Goal: Task Accomplishment & Management: Use online tool/utility

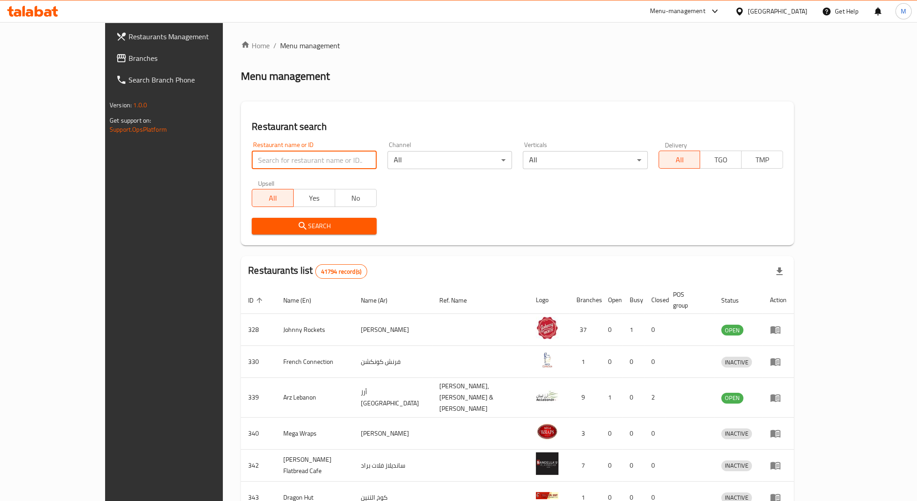
click at [252, 163] on input "search" at bounding box center [314, 160] width 125 height 18
paste input "700435"
type input "700435"
click at [296, 108] on div "Restaurant search Restaurant name or ID 700435 Restaurant name or ID Channel Al…" at bounding box center [517, 174] width 553 height 144
click at [259, 227] on span "Search" at bounding box center [314, 226] width 110 height 11
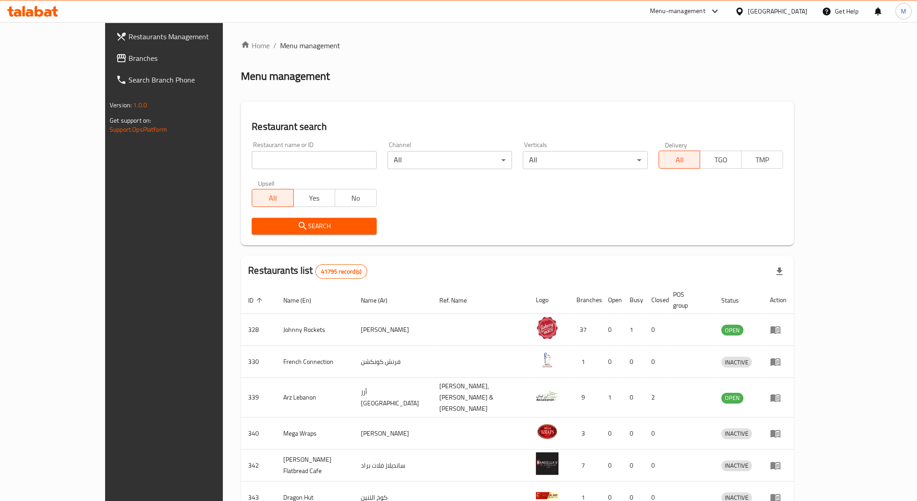
click at [294, 170] on div "Restaurant name or ID Restaurant name or ID" at bounding box center [313, 155] width 135 height 38
click at [301, 152] on input "search" at bounding box center [314, 160] width 125 height 18
paste input "705650"
type input "705650"
click at [247, 241] on div "Restaurant search Restaurant name or ID 705650 Restaurant name or ID Channel Al…" at bounding box center [517, 174] width 553 height 144
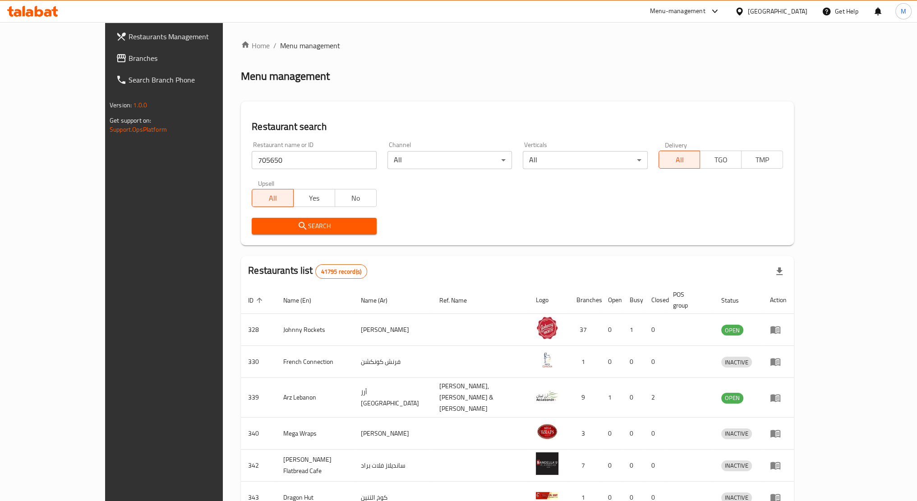
click at [297, 228] on icon "submit" at bounding box center [302, 226] width 11 height 11
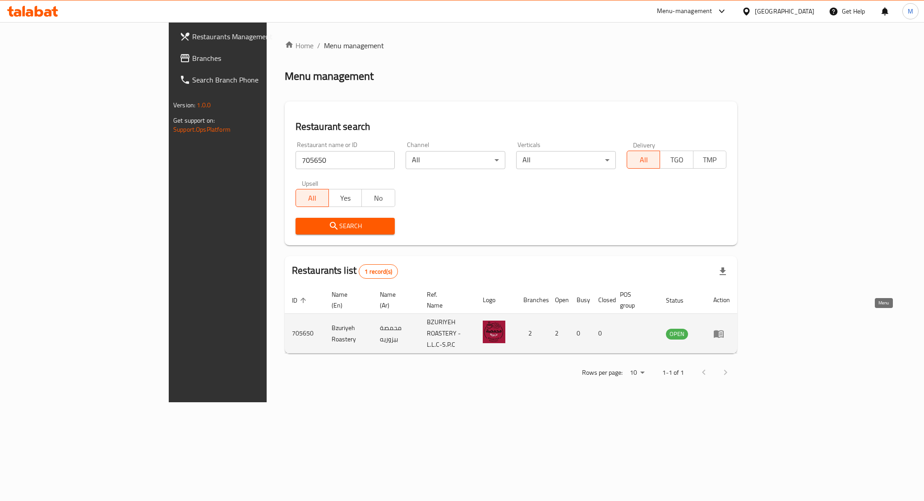
click at [724, 330] on icon "enhanced table" at bounding box center [719, 334] width 10 height 8
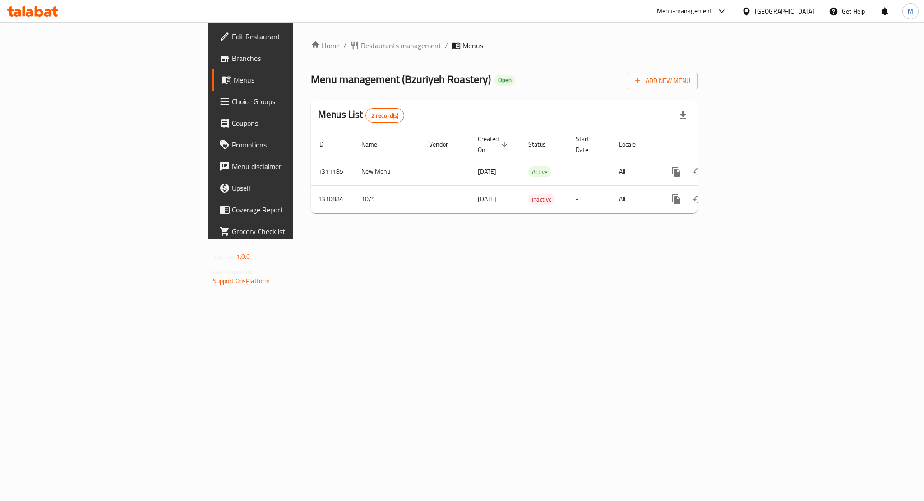
click at [232, 35] on span "Edit Restaurant" at bounding box center [294, 36] width 124 height 11
